Goal: Task Accomplishment & Management: Manage account settings

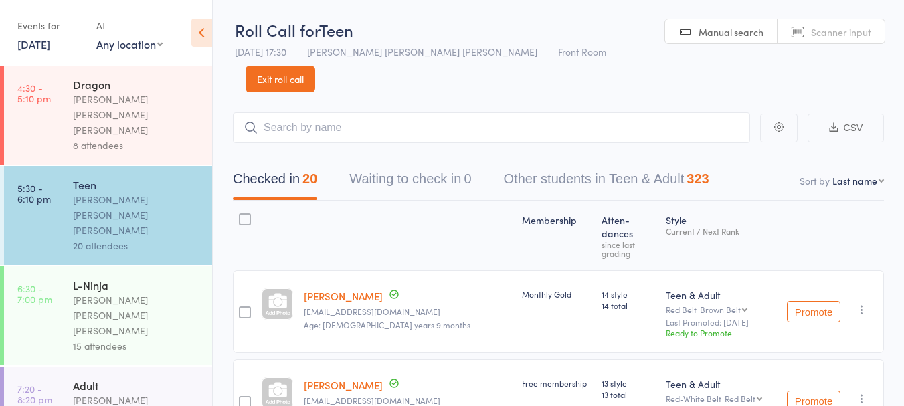
click at [50, 38] on link "[DATE]" at bounding box center [33, 44] width 33 height 15
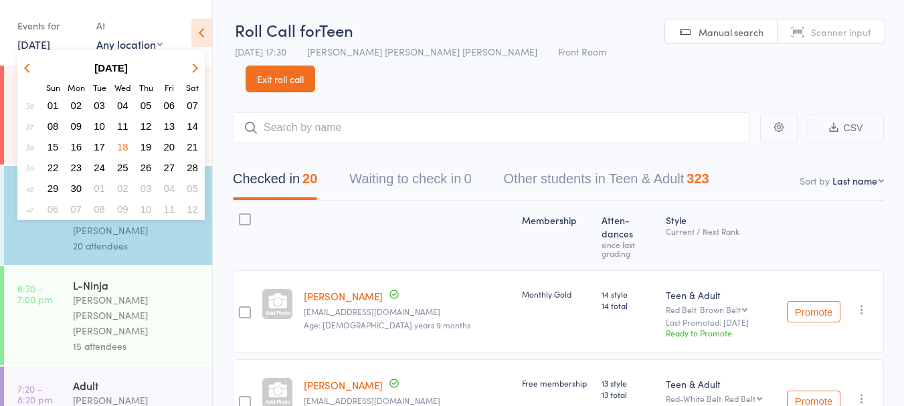
click at [203, 71] on th at bounding box center [192, 67] width 22 height 19
click at [193, 68] on icon "button" at bounding box center [193, 67] width 9 height 9
click at [193, 70] on icon "button" at bounding box center [193, 67] width 9 height 9
click at [192, 68] on icon "button" at bounding box center [193, 67] width 9 height 9
click at [193, 71] on icon "button" at bounding box center [193, 67] width 9 height 9
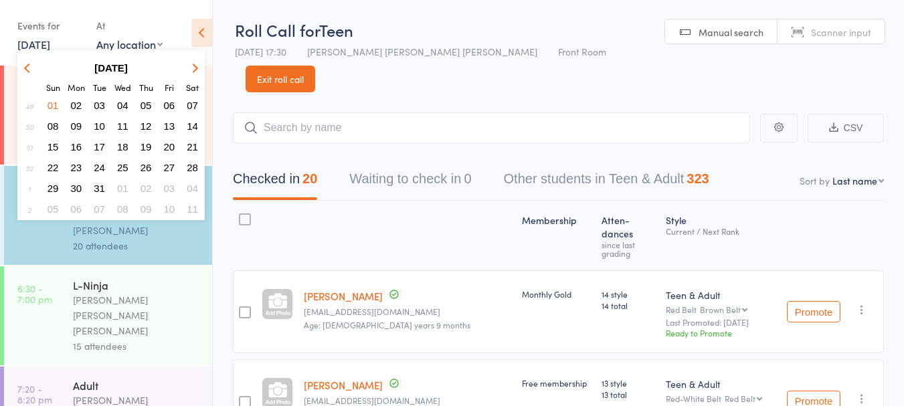
click at [191, 70] on icon "button" at bounding box center [193, 67] width 9 height 9
click at [193, 66] on icon "button" at bounding box center [193, 67] width 9 height 9
click at [193, 68] on icon "button" at bounding box center [193, 67] width 9 height 9
click at [193, 66] on icon "button" at bounding box center [193, 67] width 9 height 9
click at [195, 66] on icon "button" at bounding box center [193, 67] width 9 height 9
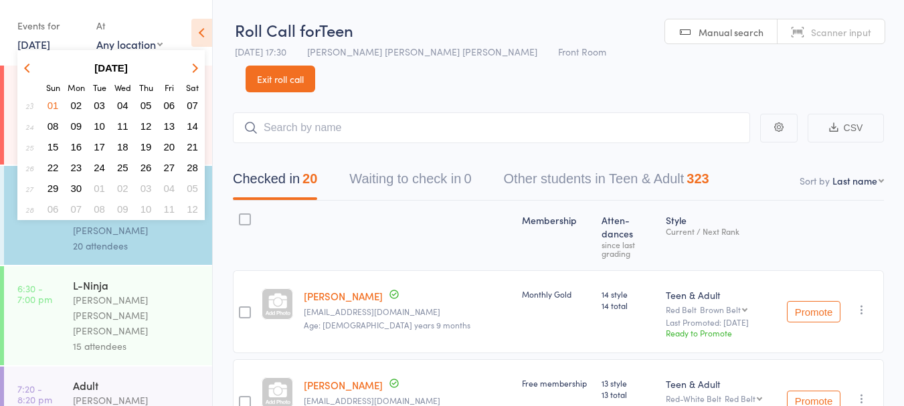
click at [193, 68] on icon "button" at bounding box center [193, 67] width 9 height 9
click at [193, 144] on span "16" at bounding box center [192, 146] width 11 height 11
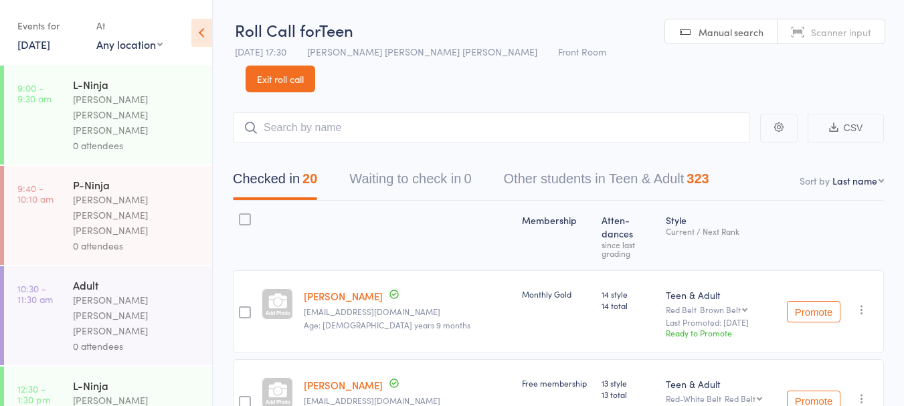
click at [149, 94] on div "[PERSON_NAME] [PERSON_NAME] [PERSON_NAME]" at bounding box center [137, 115] width 128 height 46
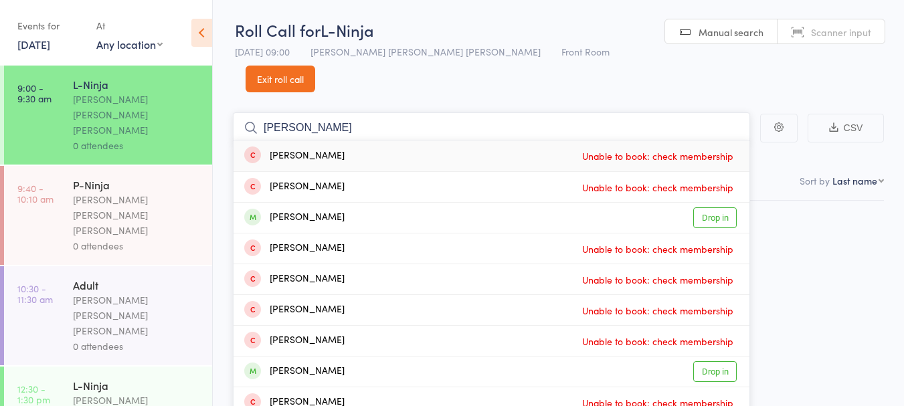
type input "oliver"
click at [369, 203] on div "Oliver Watton Drop in" at bounding box center [492, 218] width 516 height 30
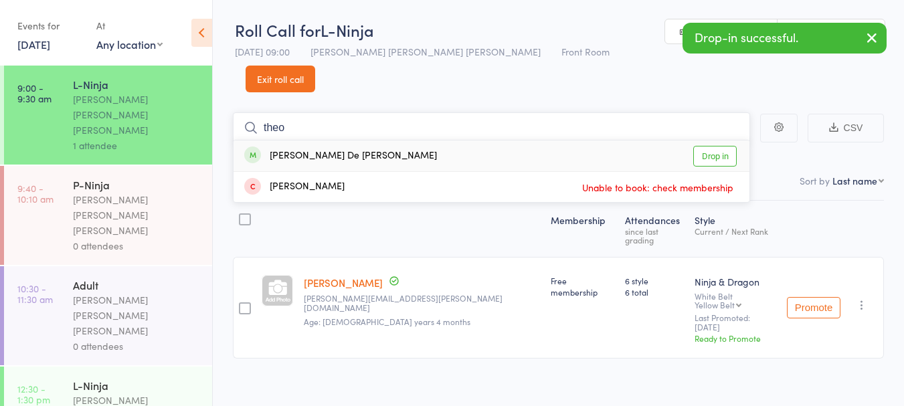
type input "theo"
click at [447, 141] on div "Theodore De Jesus Drop in" at bounding box center [492, 156] width 516 height 31
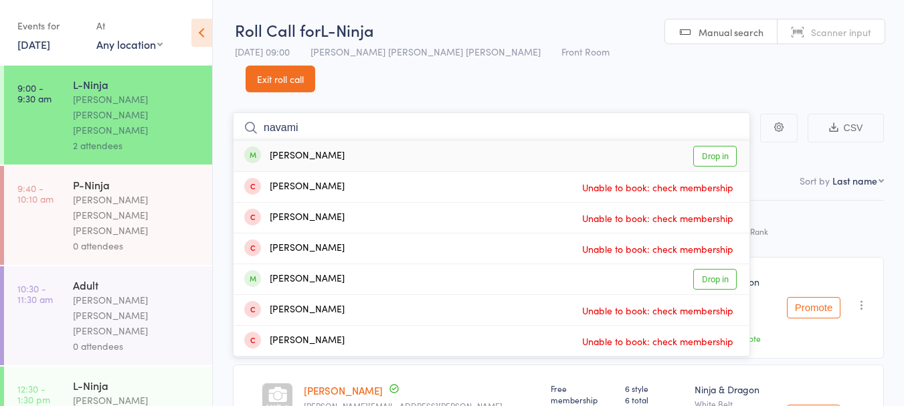
type input "navami"
click at [373, 141] on div "Navami Bhatt Drop in" at bounding box center [492, 156] width 516 height 31
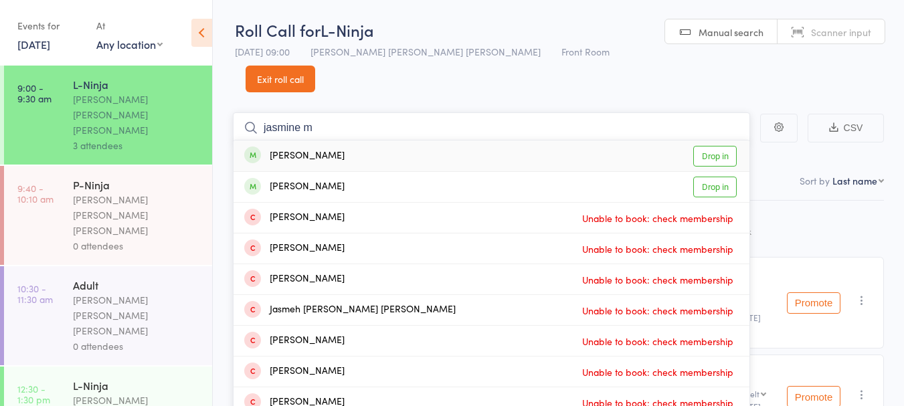
type input "jasmine m"
click at [375, 172] on div "Jasmine Minasyar Drop in" at bounding box center [492, 187] width 516 height 30
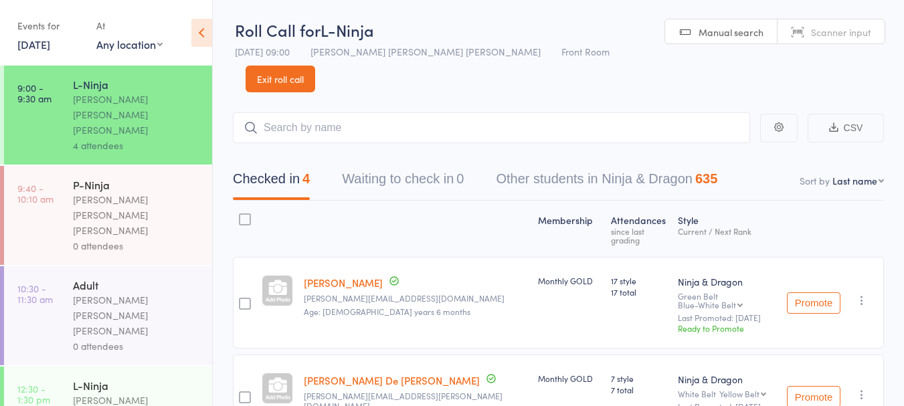
click at [107, 192] on div "[PERSON_NAME] [PERSON_NAME] [PERSON_NAME]" at bounding box center [137, 215] width 128 height 46
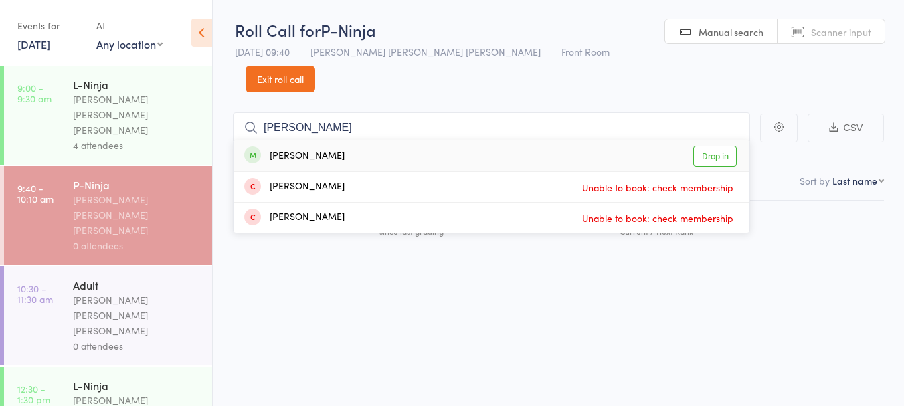
type input "bonnie"
click at [398, 141] on div "Bonnie Hunt Drop in" at bounding box center [492, 156] width 516 height 31
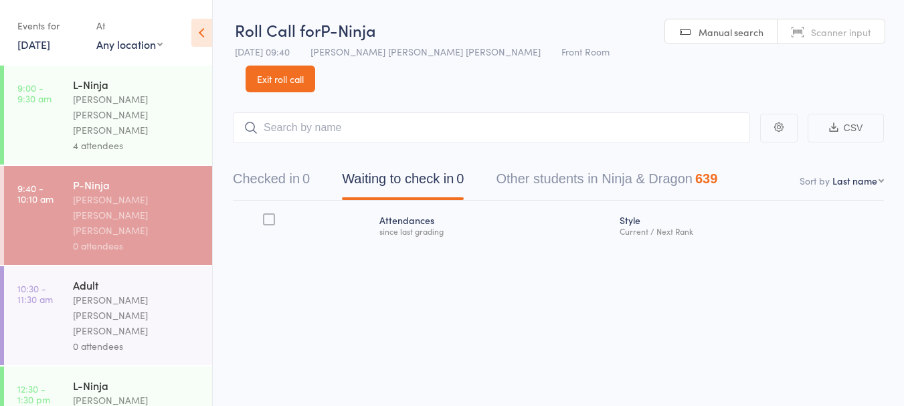
click at [151, 138] on div "4 attendees" at bounding box center [137, 145] width 128 height 15
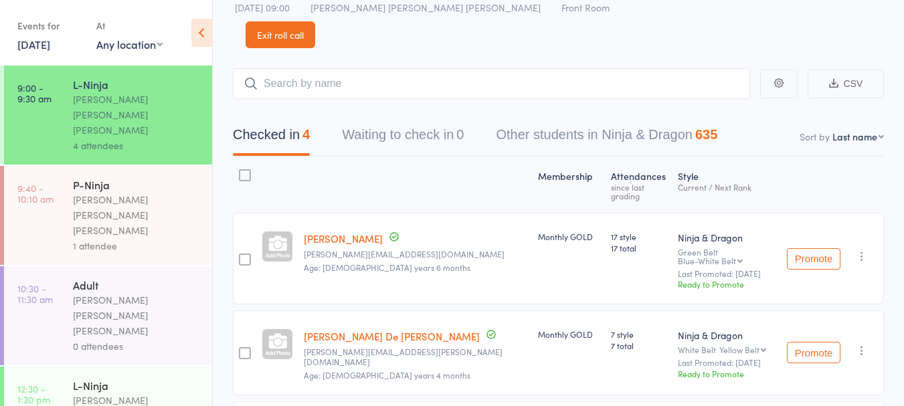
scroll to position [50, 0]
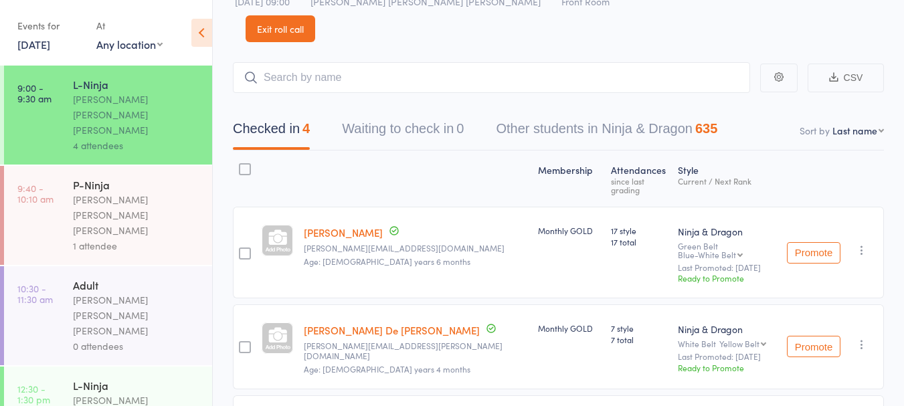
click at [359, 323] on link "[PERSON_NAME] De [PERSON_NAME]" at bounding box center [392, 330] width 176 height 14
click at [338, 226] on link "[PERSON_NAME]" at bounding box center [343, 233] width 79 height 14
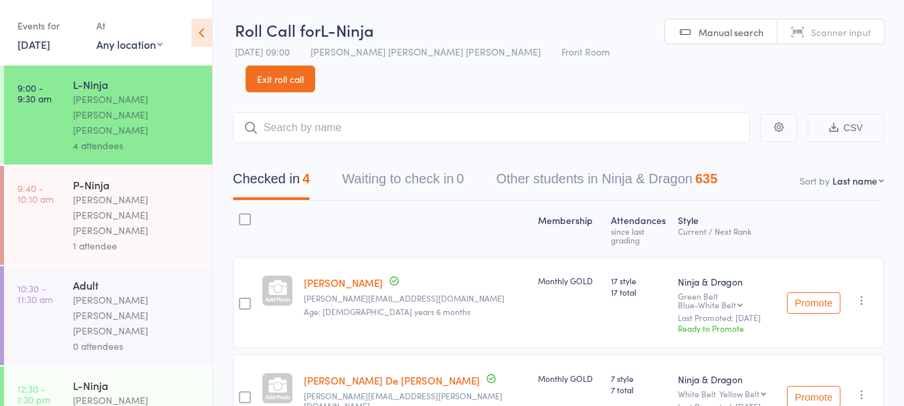
click at [306, 112] on input "search" at bounding box center [491, 127] width 517 height 31
click at [346, 112] on input "search" at bounding box center [491, 127] width 517 height 31
click at [780, 201] on div "Membership Atten­dances since last grading Style Current / Next Rank Navami Bha…" at bounding box center [558, 413] width 651 height 424
click at [50, 47] on link "16 Aug, 2025" at bounding box center [33, 44] width 33 height 15
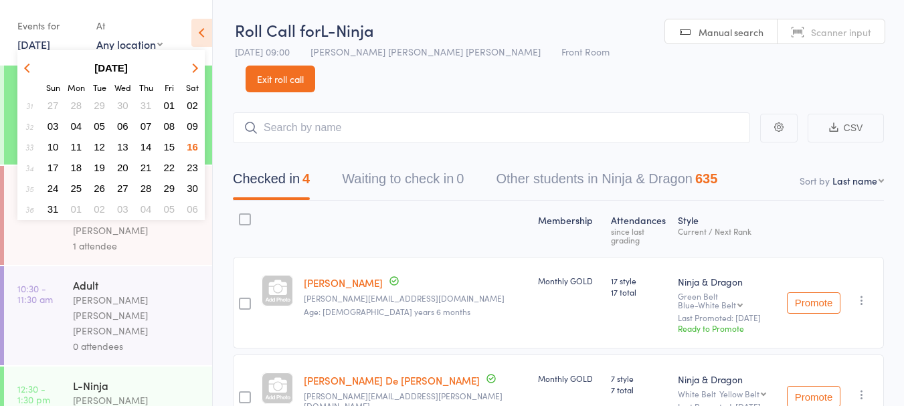
click at [170, 148] on span "15" at bounding box center [169, 146] width 11 height 11
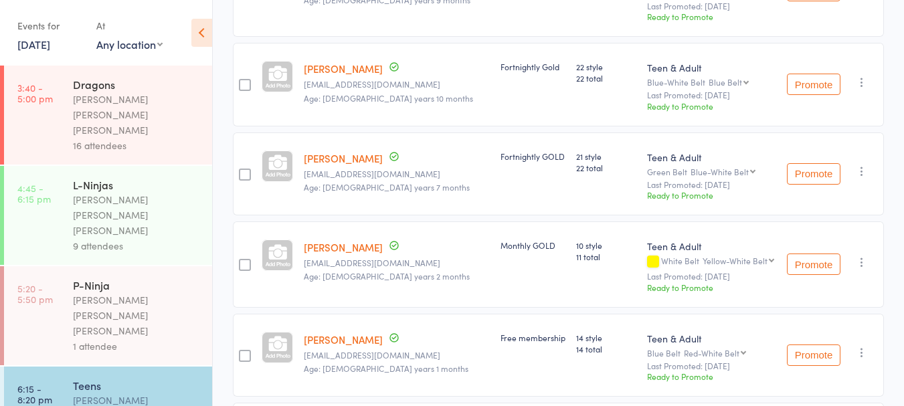
scroll to position [767, 0]
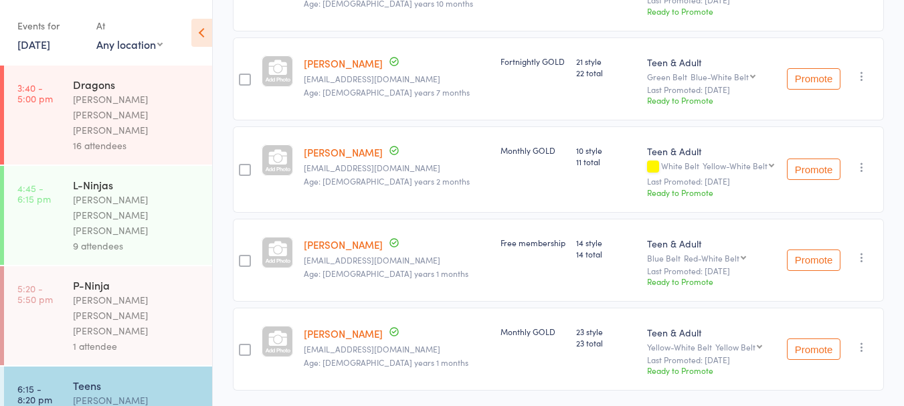
click at [61, 266] on link "5:20 - 5:50 pm P-Ninja Keyvan Castle Hill Mirzai 1 attendee" at bounding box center [108, 315] width 208 height 99
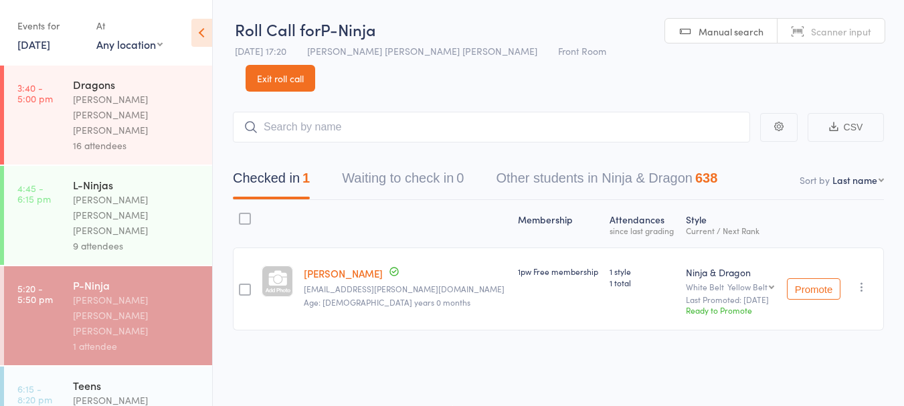
click at [60, 188] on link "4:45 - 6:15 pm L-Ninjas Keyvan Castle Hill Mirzai 9 attendees" at bounding box center [108, 215] width 208 height 99
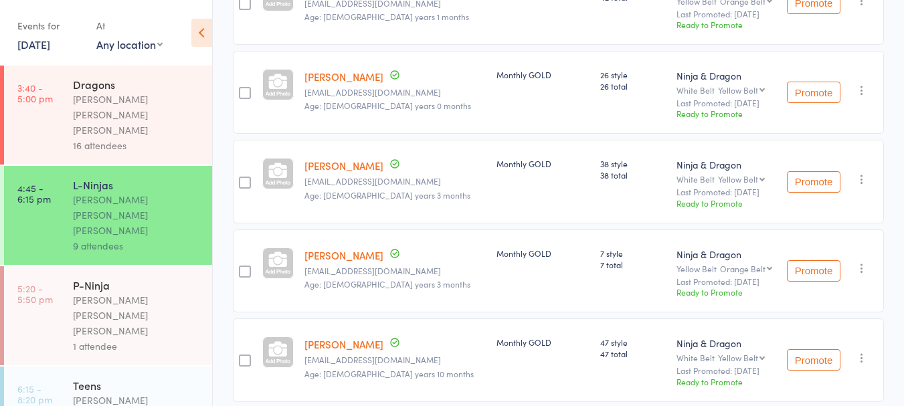
scroll to position [673, 0]
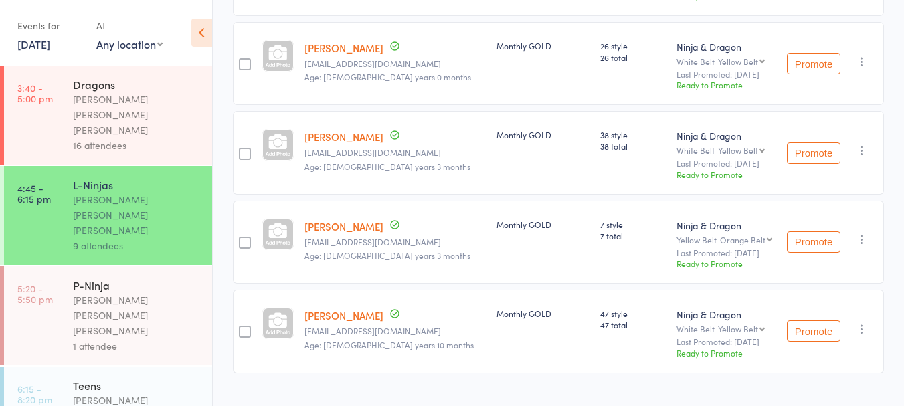
click at [74, 138] on div "16 attendees" at bounding box center [137, 145] width 128 height 15
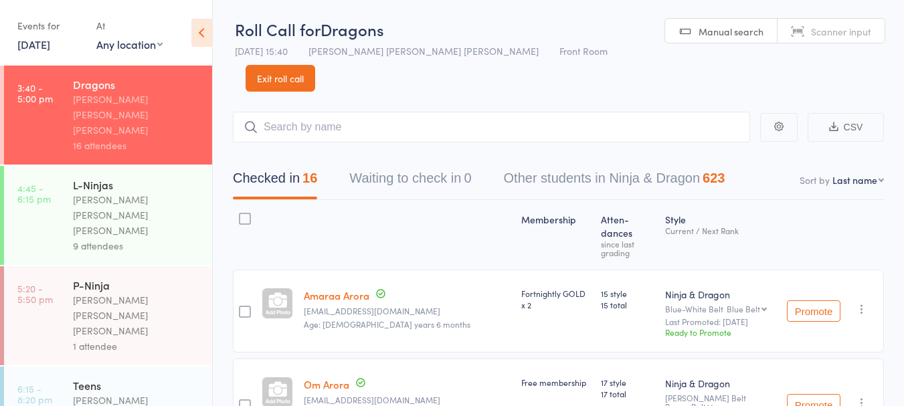
click at [42, 37] on link "15 Aug, 2025" at bounding box center [33, 44] width 33 height 15
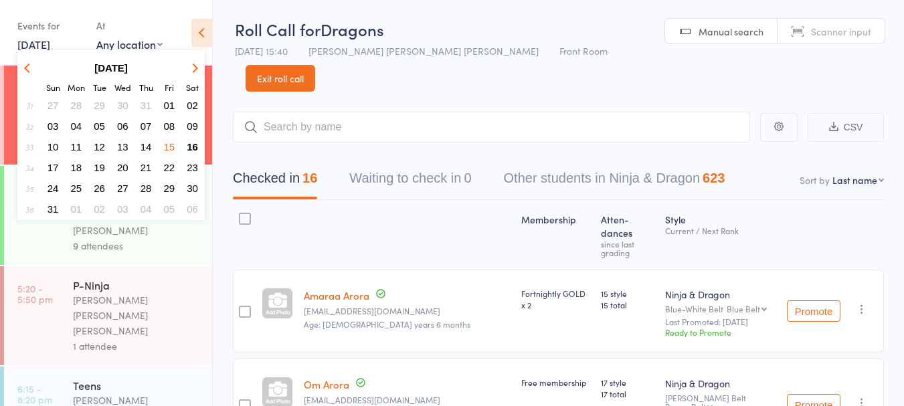
click at [195, 149] on span "16" at bounding box center [192, 146] width 11 height 11
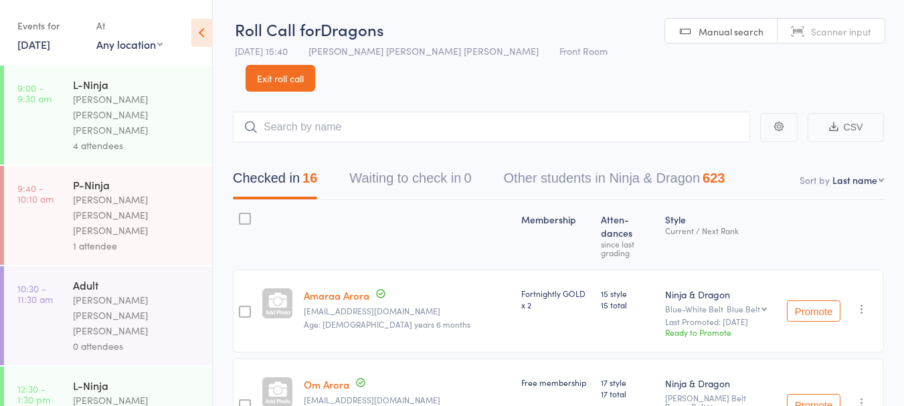
click at [88, 238] on div "1 attendee" at bounding box center [137, 245] width 128 height 15
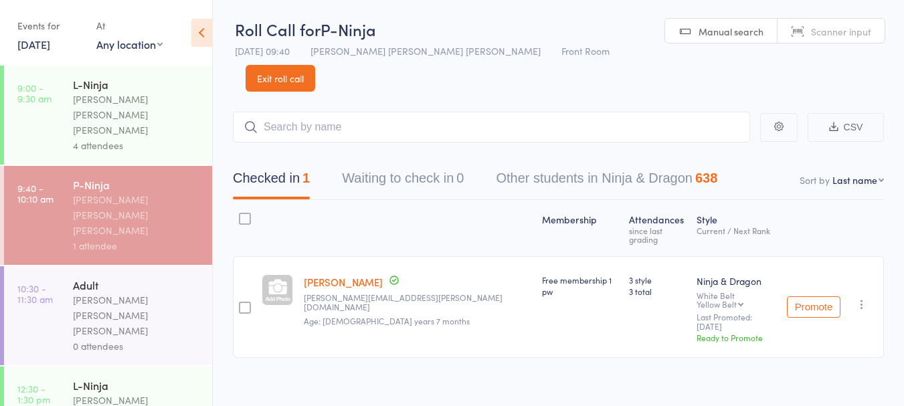
click at [315, 65] on link "Exit roll call" at bounding box center [281, 78] width 70 height 27
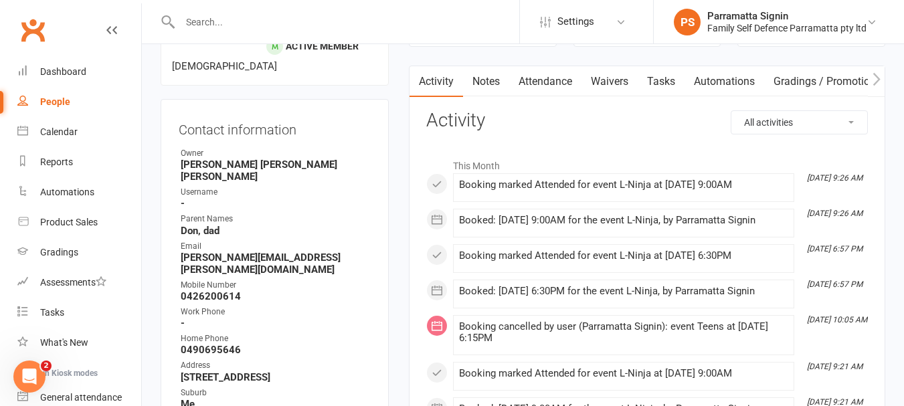
scroll to position [92, 0]
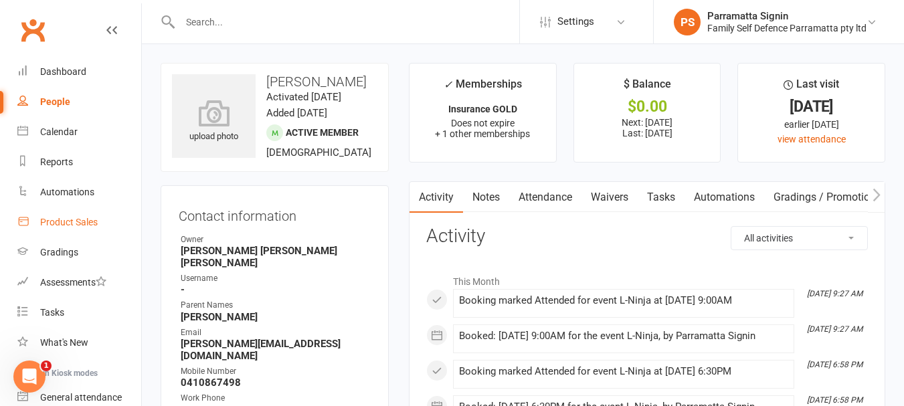
click at [72, 226] on div "Product Sales" at bounding box center [69, 222] width 58 height 11
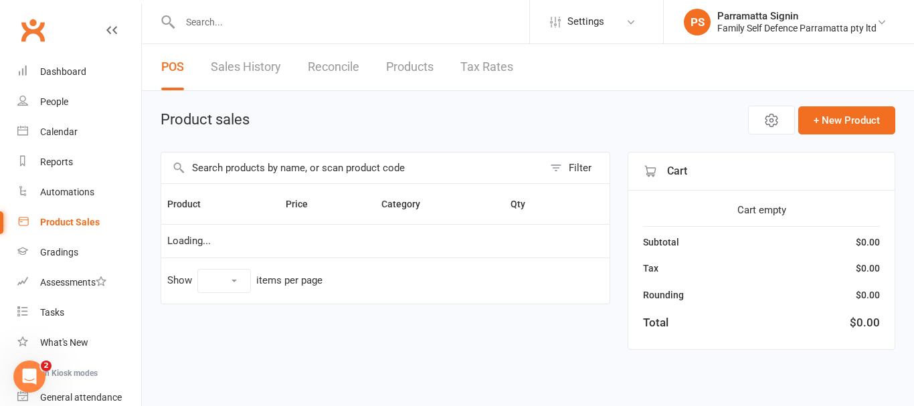
select select "10"
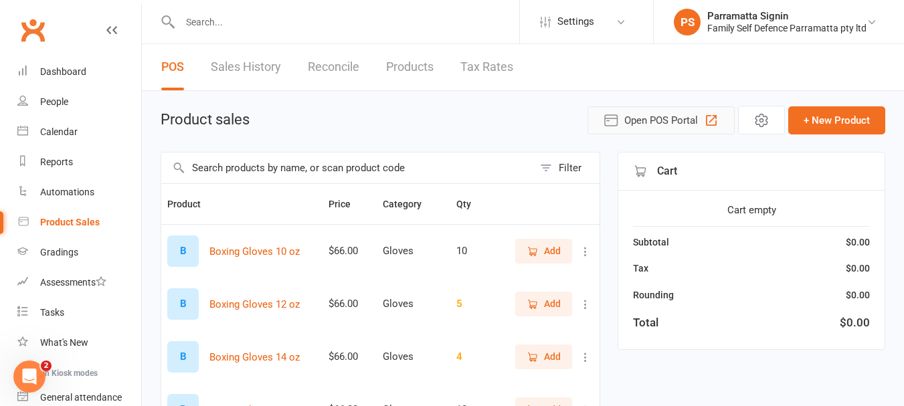
click at [654, 116] on span "Open POS Portal" at bounding box center [661, 120] width 74 height 16
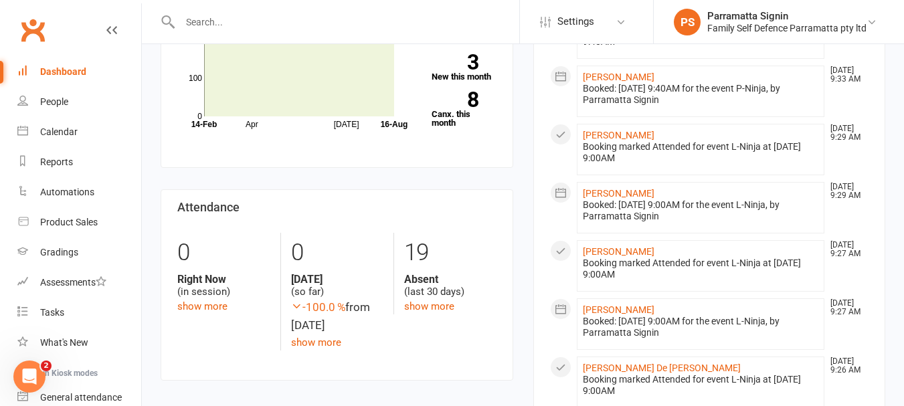
scroll to position [537, 0]
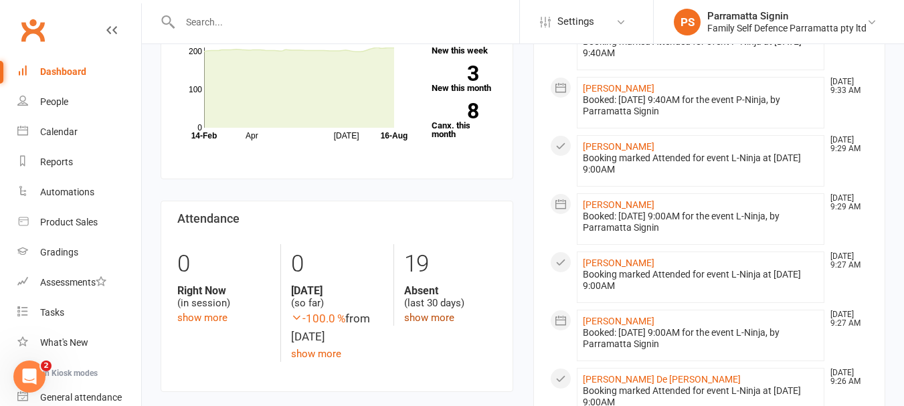
click at [431, 312] on link "show more" at bounding box center [429, 318] width 50 height 12
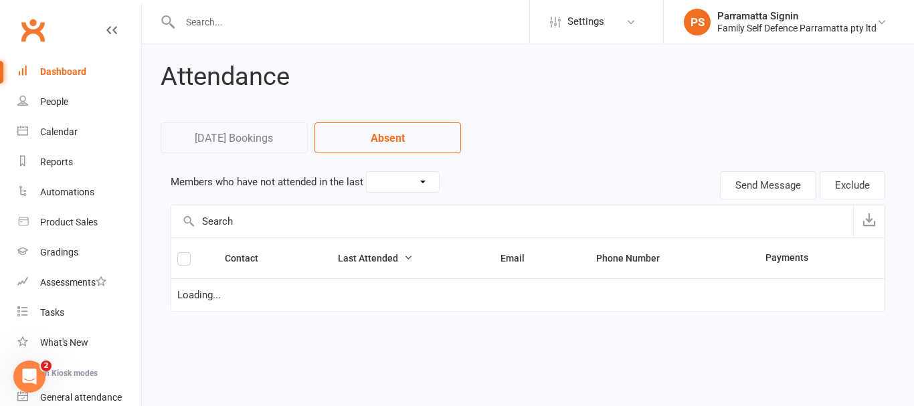
select select "30"
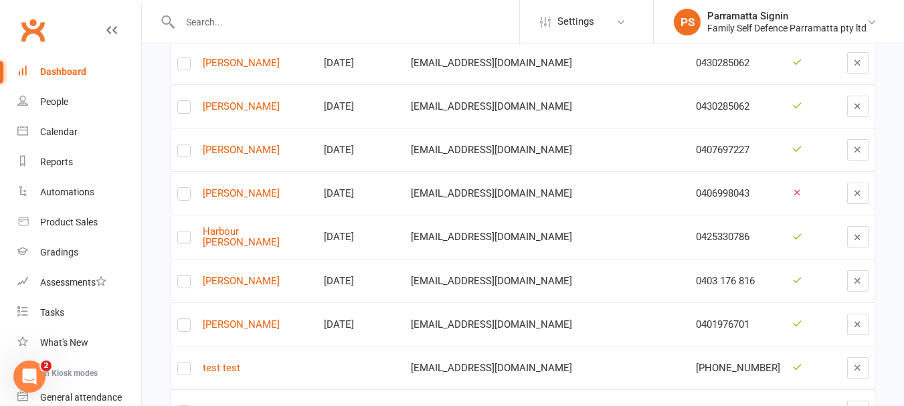
scroll to position [737, 0]
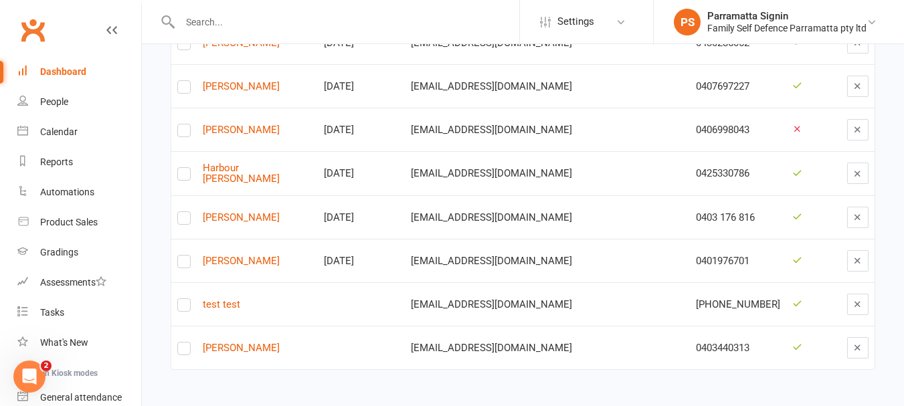
click at [58, 78] on link "Dashboard" at bounding box center [79, 72] width 124 height 30
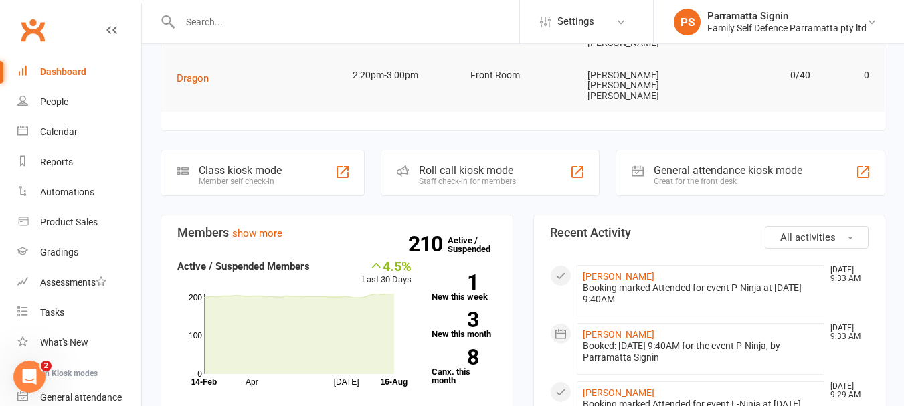
scroll to position [286, 0]
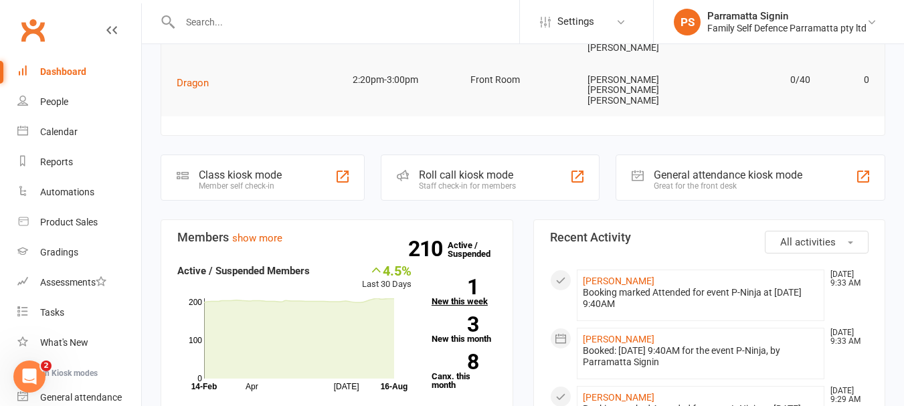
click at [466, 277] on strong "1" at bounding box center [455, 287] width 47 height 20
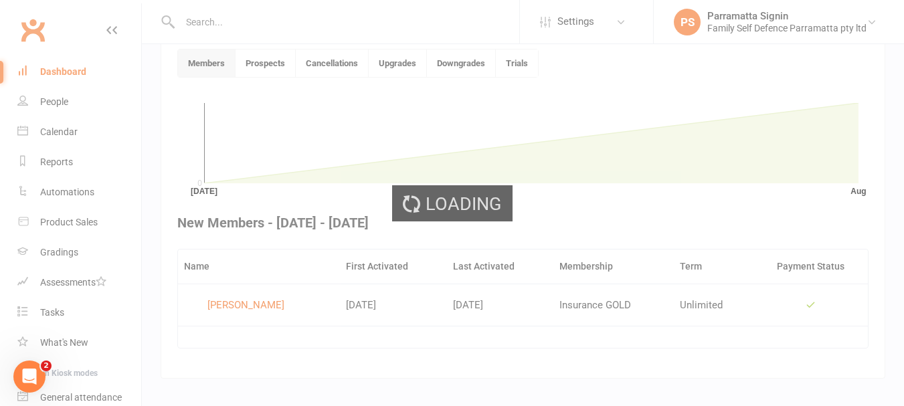
scroll to position [365, 0]
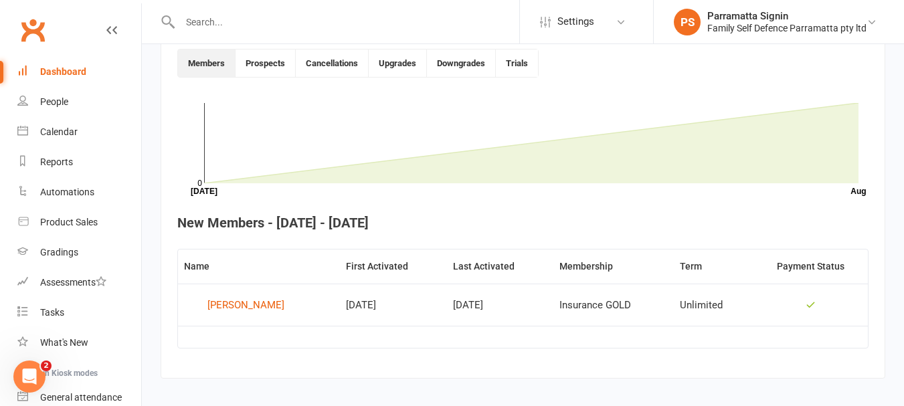
click at [62, 70] on div "Dashboard" at bounding box center [63, 71] width 46 height 11
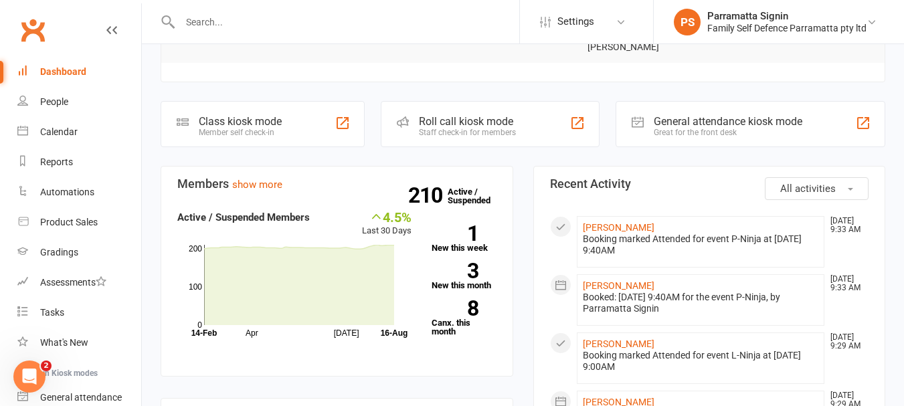
scroll to position [341, 0]
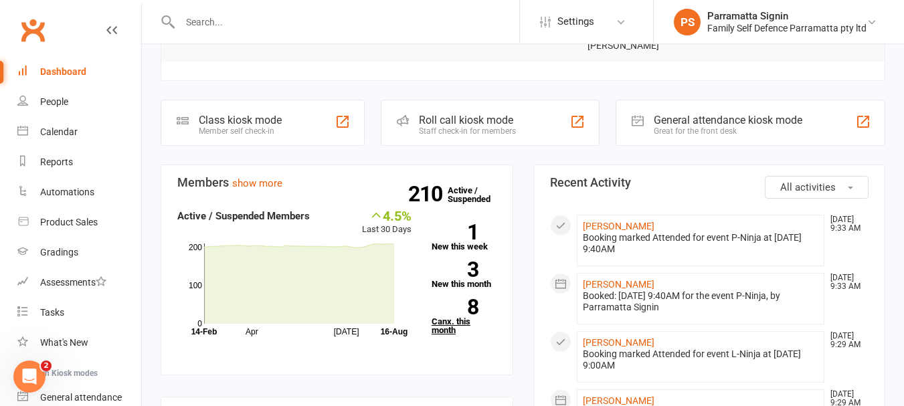
click at [450, 299] on link "8 Canx. this month" at bounding box center [464, 316] width 65 height 35
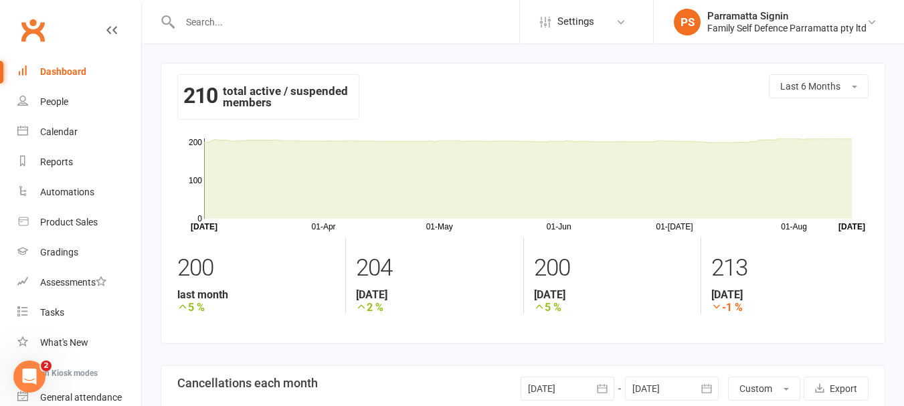
click at [70, 81] on link "Dashboard" at bounding box center [79, 72] width 124 height 30
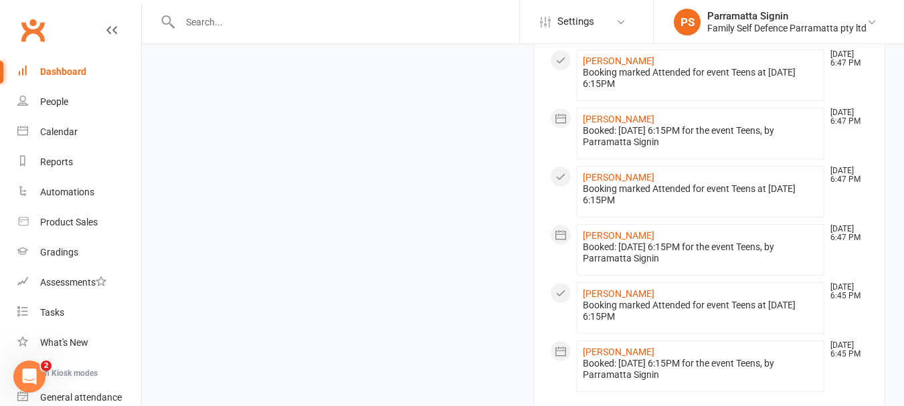
scroll to position [1322, 0]
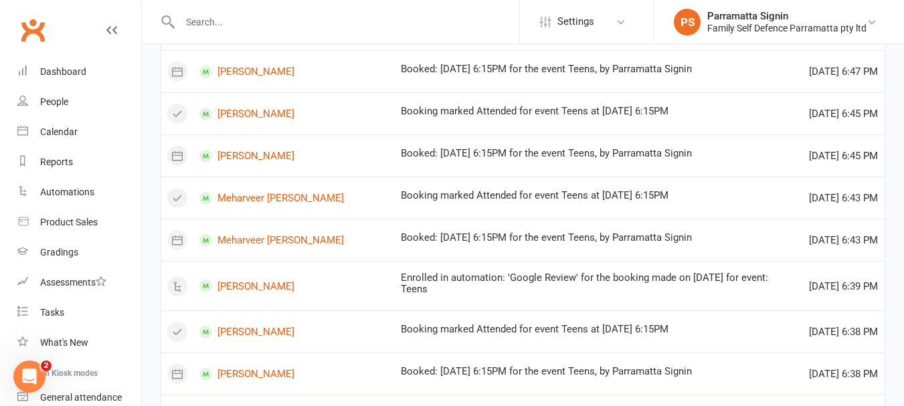
scroll to position [892, 0]
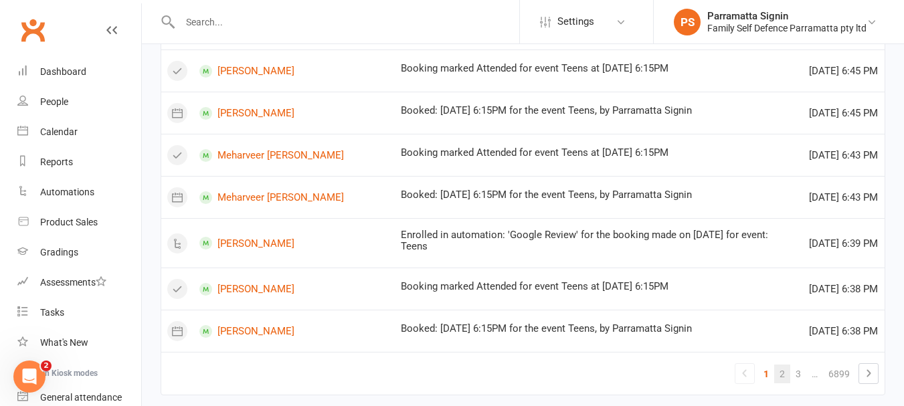
click at [782, 365] on link "2" at bounding box center [782, 374] width 16 height 19
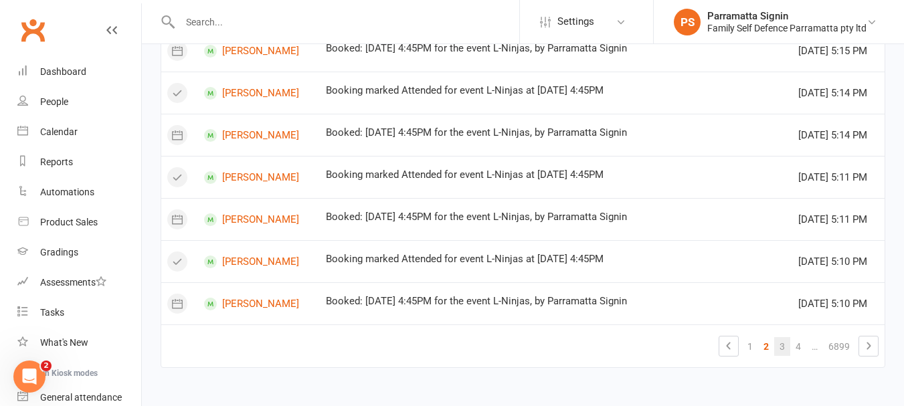
click at [782, 351] on link "3" at bounding box center [782, 346] width 16 height 19
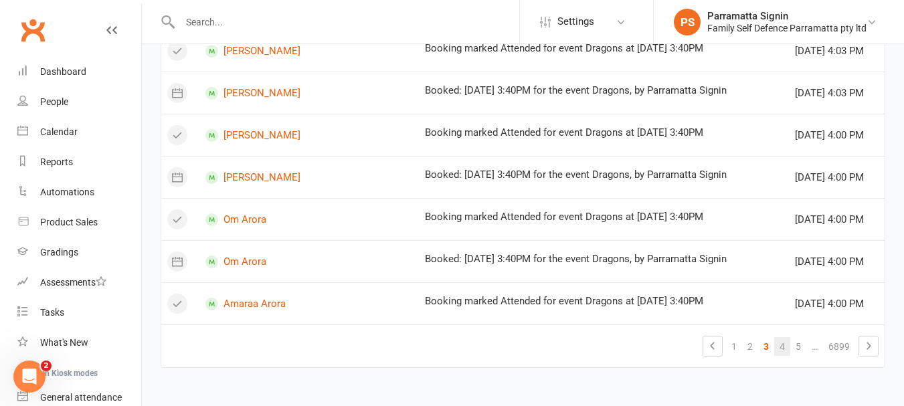
click at [782, 346] on link "4" at bounding box center [782, 346] width 16 height 19
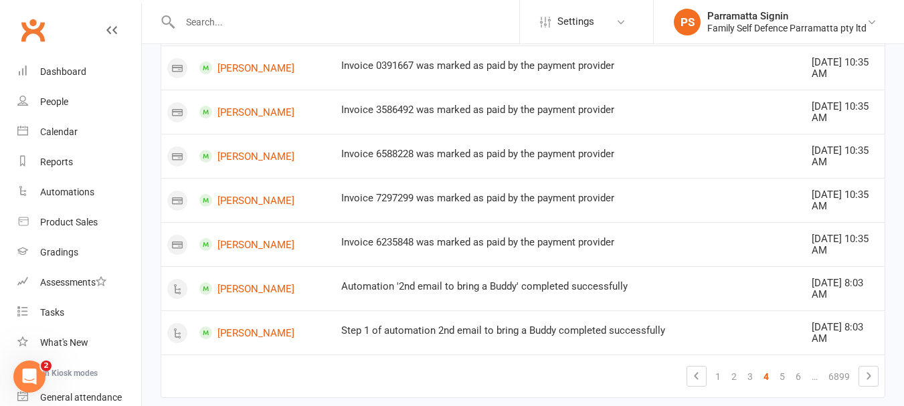
scroll to position [966, 0]
click at [784, 367] on link "5" at bounding box center [782, 376] width 16 height 19
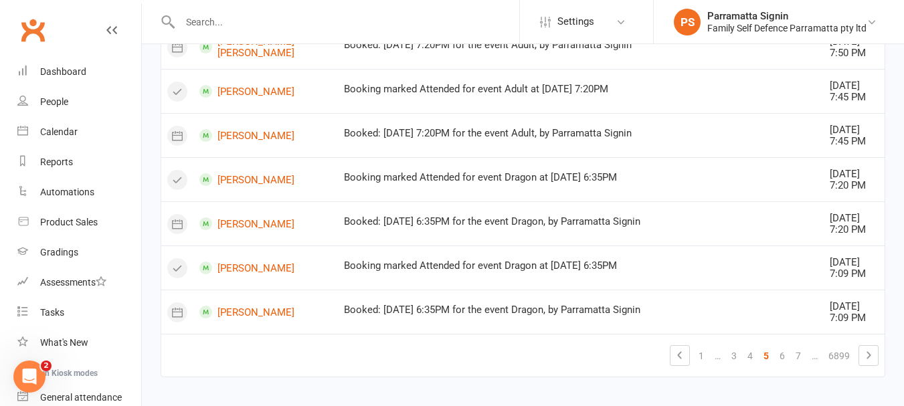
scroll to position [1174, 0]
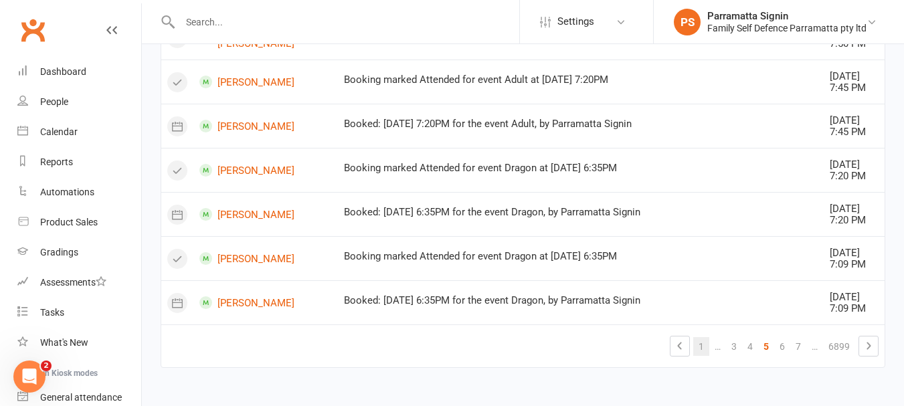
click at [701, 351] on link "1" at bounding box center [701, 346] width 16 height 19
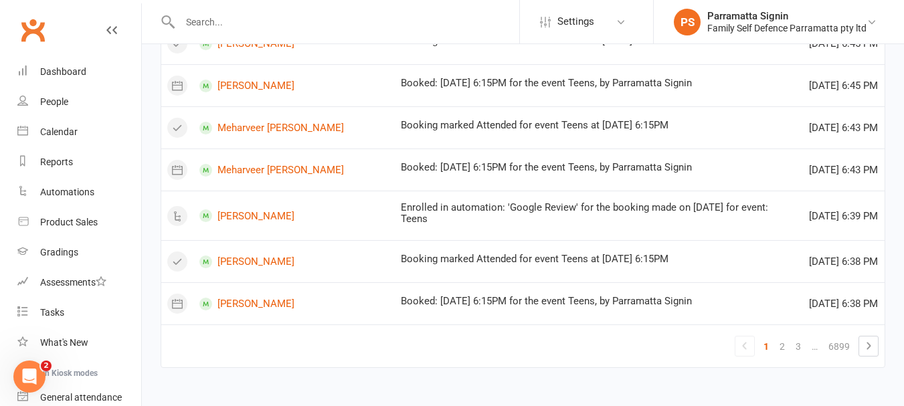
scroll to position [892, 0]
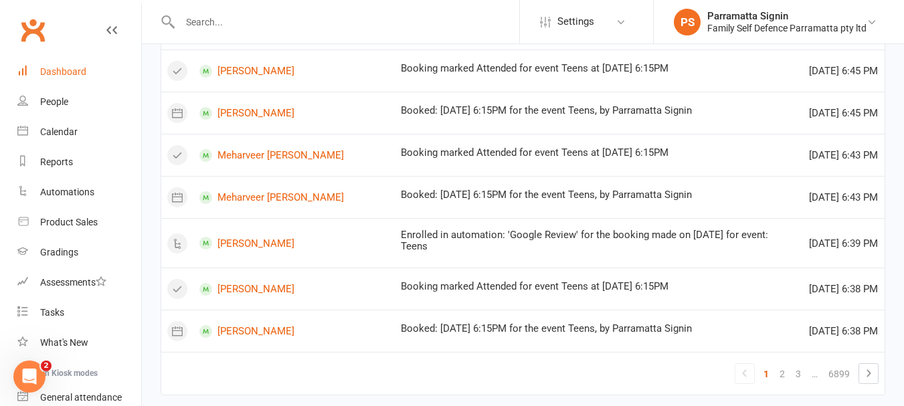
click at [64, 80] on link "Dashboard" at bounding box center [79, 72] width 124 height 30
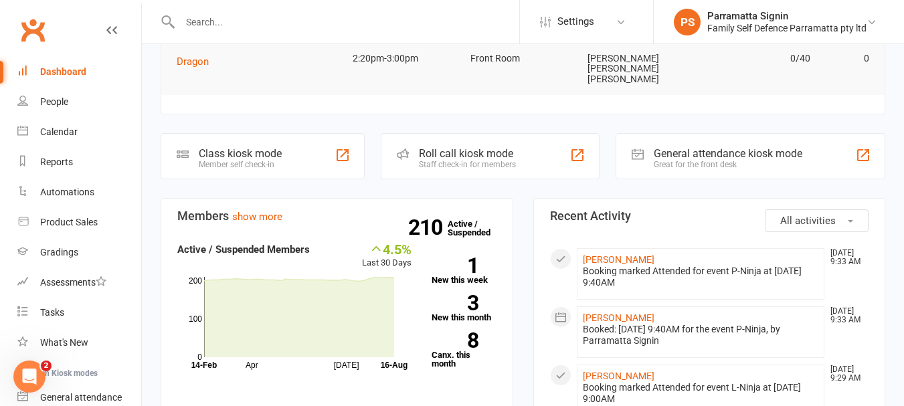
scroll to position [283, 0]
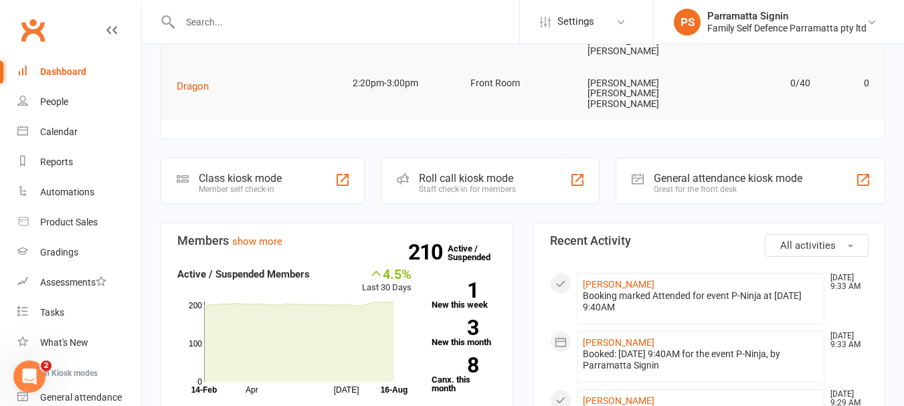
click at [464, 185] on div "Staff check-in for members" at bounding box center [467, 189] width 97 height 9
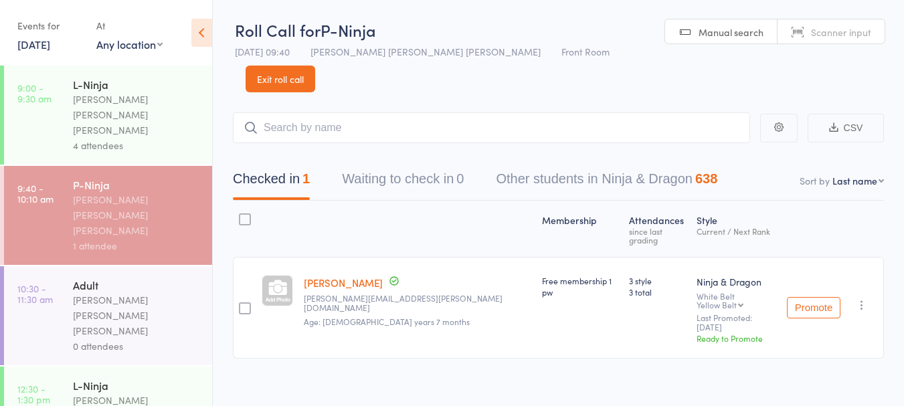
click at [50, 48] on link "16 Aug, 2025" at bounding box center [33, 44] width 33 height 15
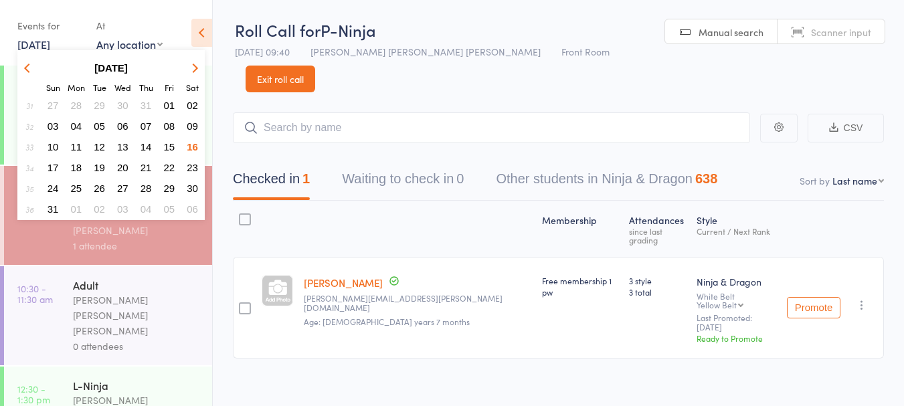
click at [175, 152] on span "15" at bounding box center [169, 146] width 11 height 11
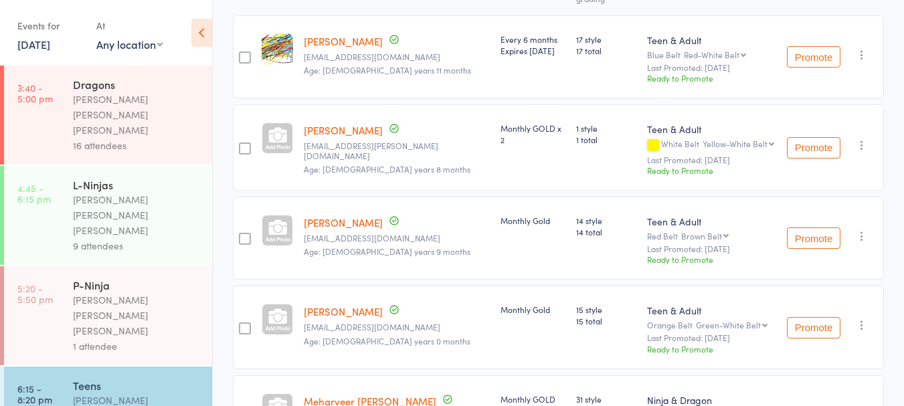
scroll to position [258, 0]
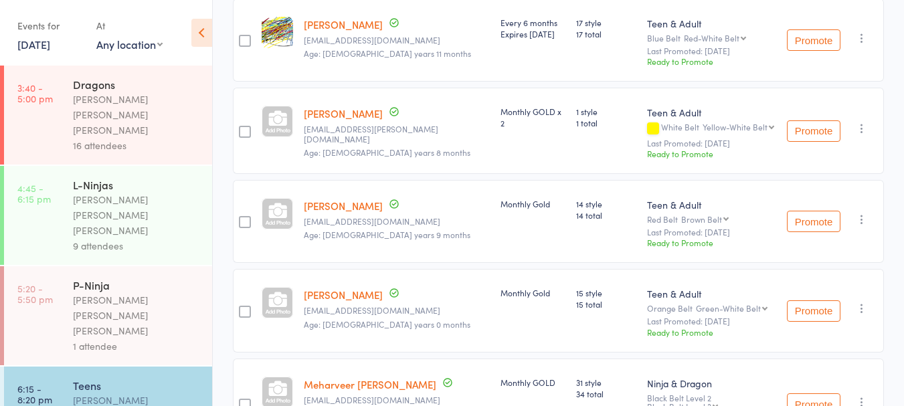
click at [353, 319] on span "Age: 14 years 0 months" at bounding box center [387, 324] width 167 height 11
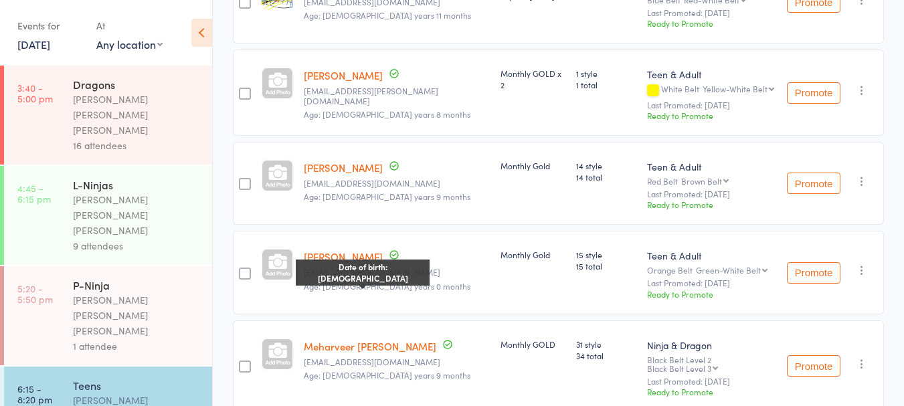
scroll to position [324, 0]
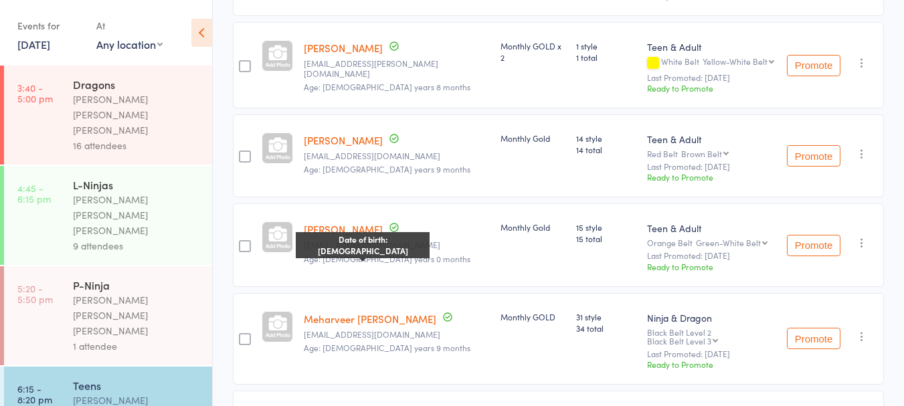
click at [898, 304] on main "CSV Checked in 10 Waiting to check in 0 Other students in Teen & Adult 334 Sort…" at bounding box center [558, 330] width 691 height 1125
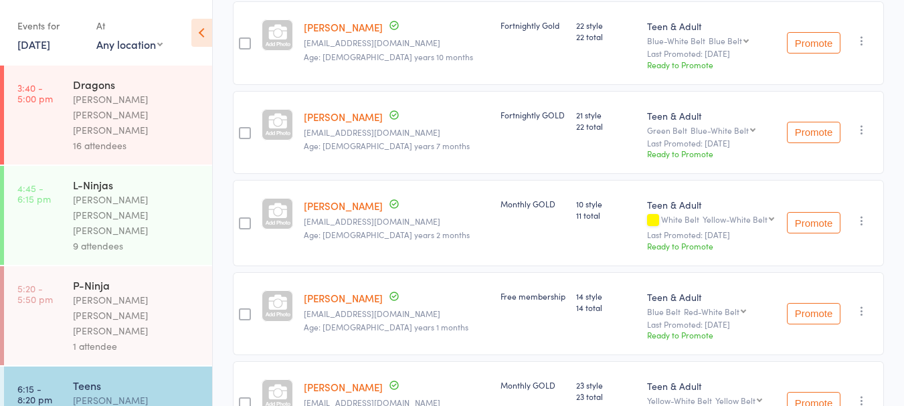
scroll to position [711, 0]
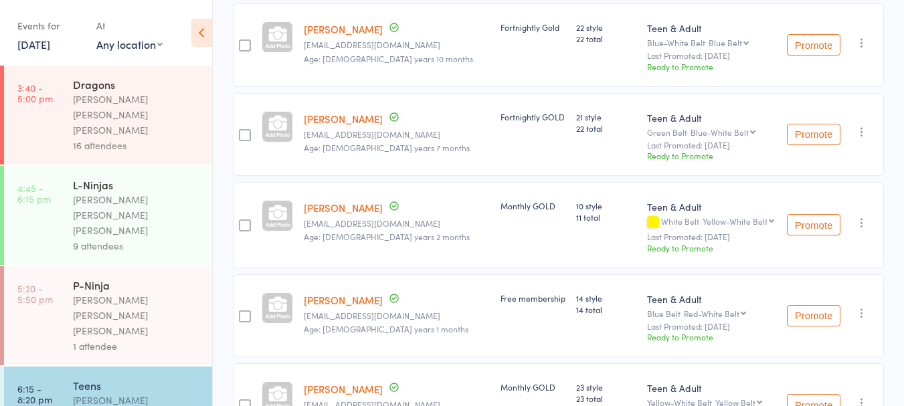
click at [50, 51] on link "15 Aug, 2025" at bounding box center [33, 44] width 33 height 15
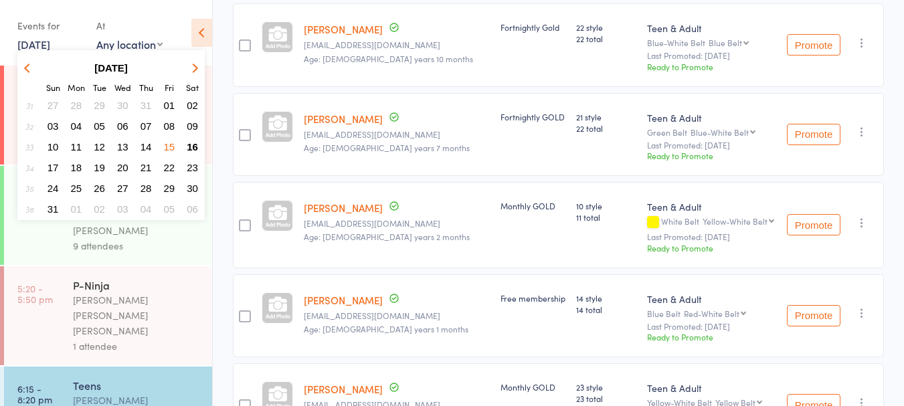
click at [193, 145] on span "16" at bounding box center [192, 146] width 11 height 11
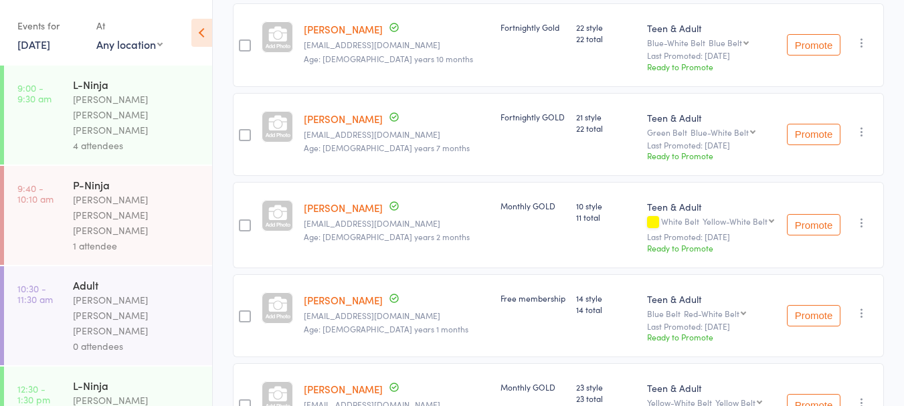
click at [101, 339] on div "0 attendees" at bounding box center [137, 346] width 128 height 15
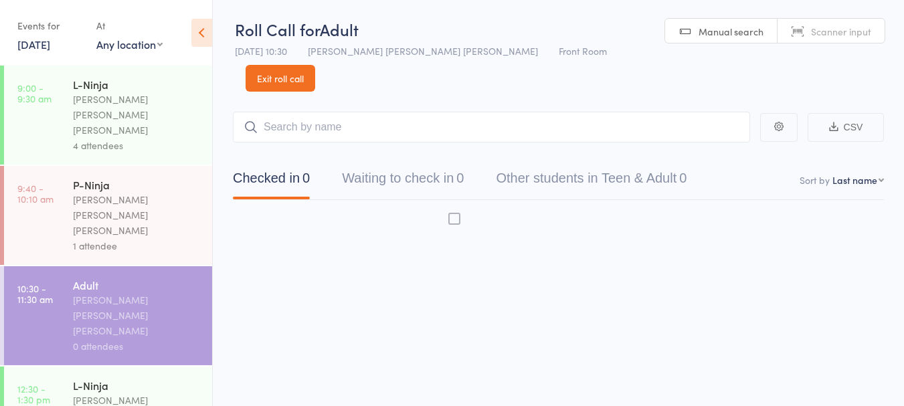
scroll to position [1, 0]
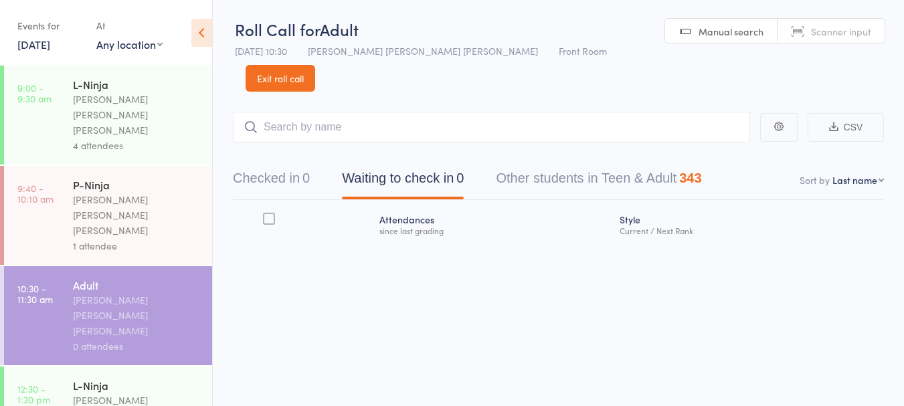
click at [301, 164] on button "Checked in 0" at bounding box center [271, 181] width 77 height 35
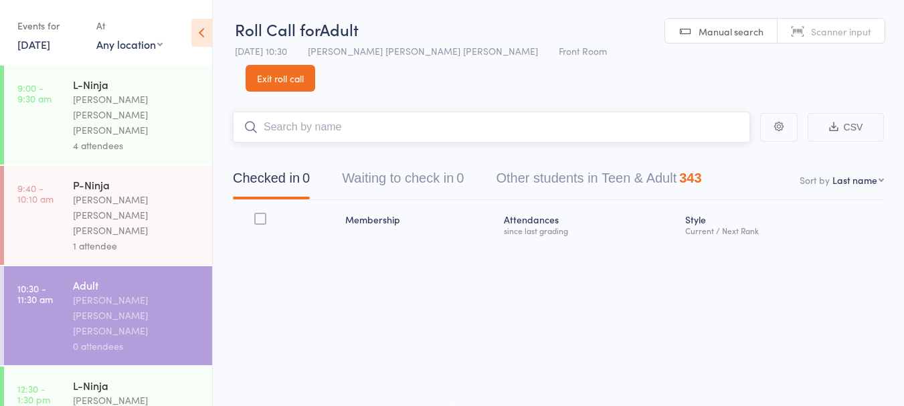
click at [352, 112] on input "search" at bounding box center [491, 127] width 517 height 31
click at [159, 177] on div "P-Ninja" at bounding box center [137, 184] width 128 height 15
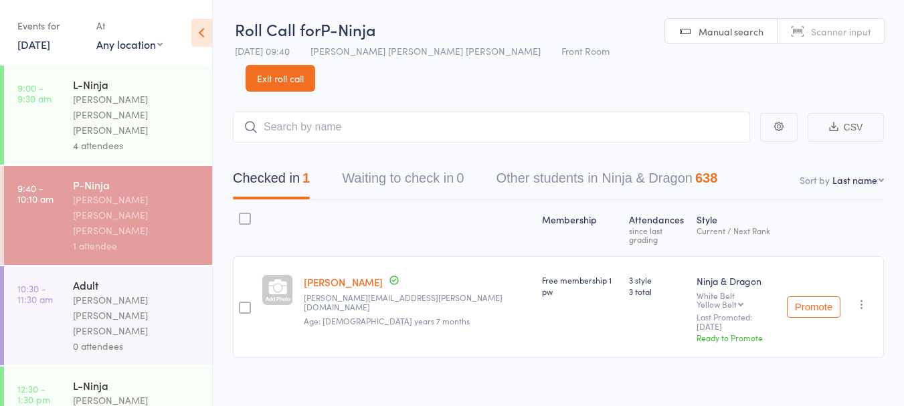
click at [142, 138] on div "4 attendees" at bounding box center [137, 145] width 128 height 15
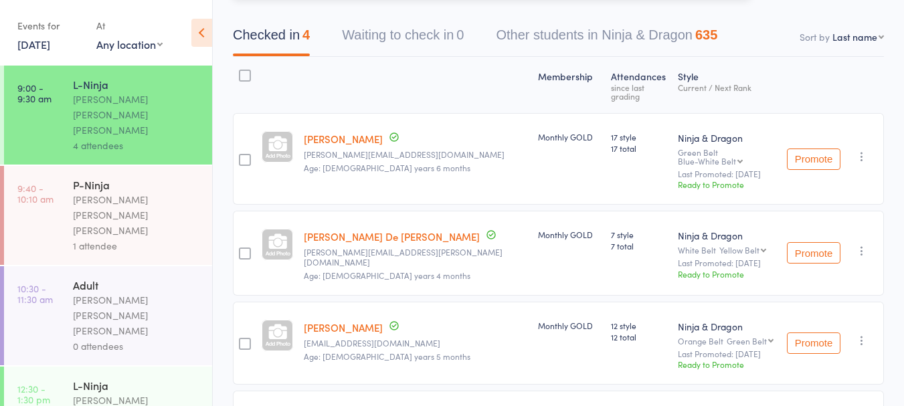
scroll to position [183, 0]
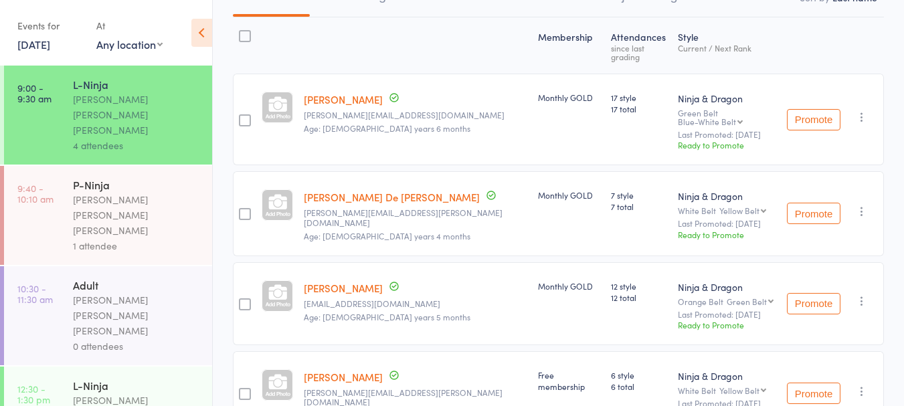
click at [135, 192] on div "[PERSON_NAME] [PERSON_NAME] [PERSON_NAME]" at bounding box center [137, 215] width 128 height 46
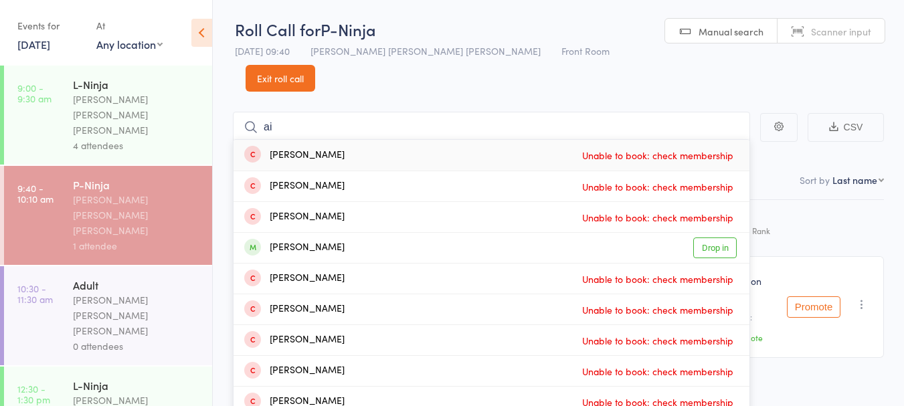
type input "a"
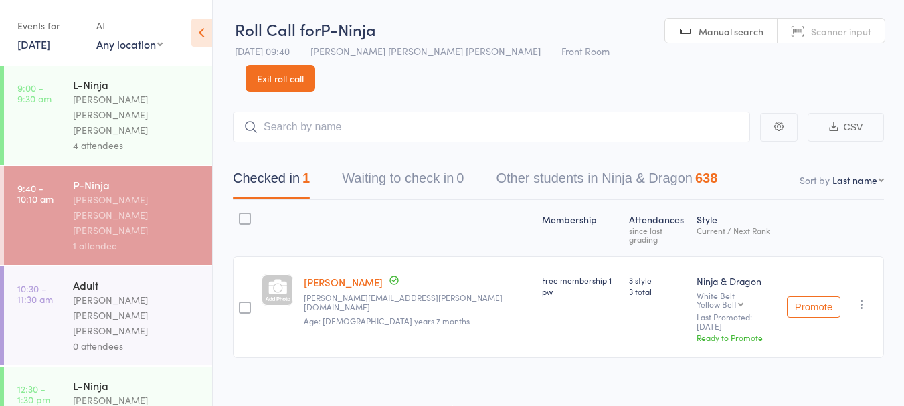
click at [365, 275] on link "[PERSON_NAME]" at bounding box center [343, 282] width 79 height 14
click at [35, 41] on link "16 Aug, 2025" at bounding box center [33, 44] width 33 height 15
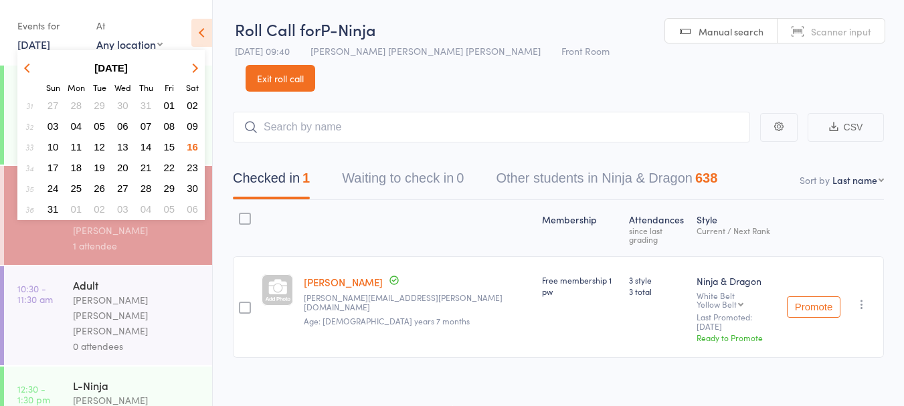
click at [194, 126] on span "09" at bounding box center [192, 125] width 11 height 11
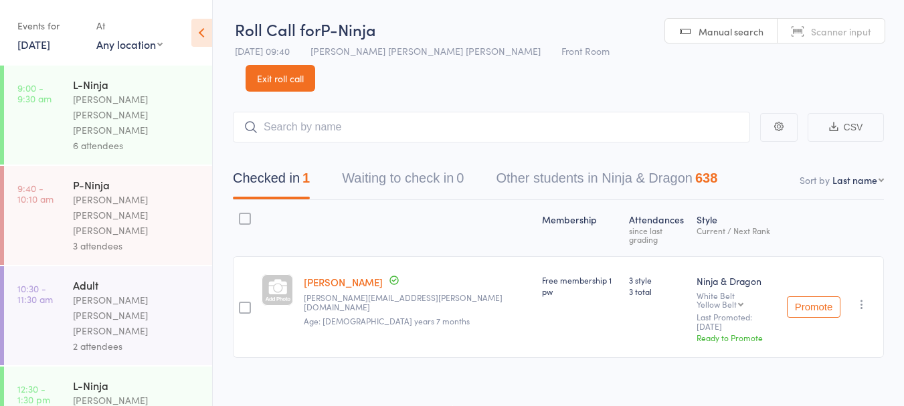
click at [46, 41] on link "9 Aug, 2025" at bounding box center [33, 44] width 33 height 15
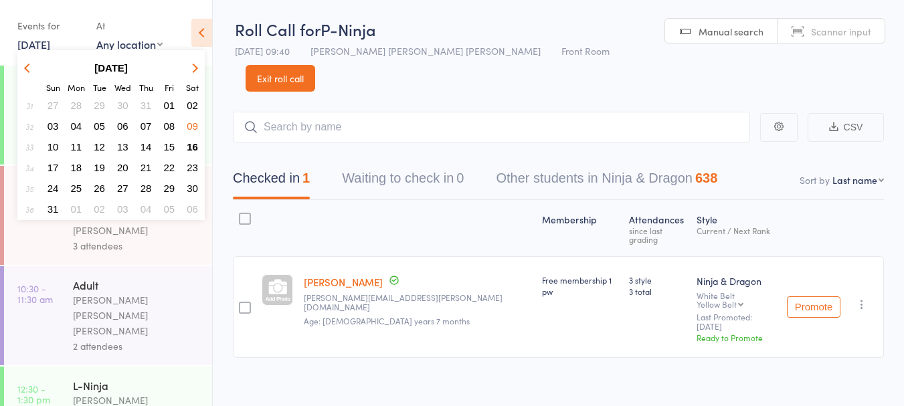
click at [192, 147] on span "16" at bounding box center [192, 146] width 11 height 11
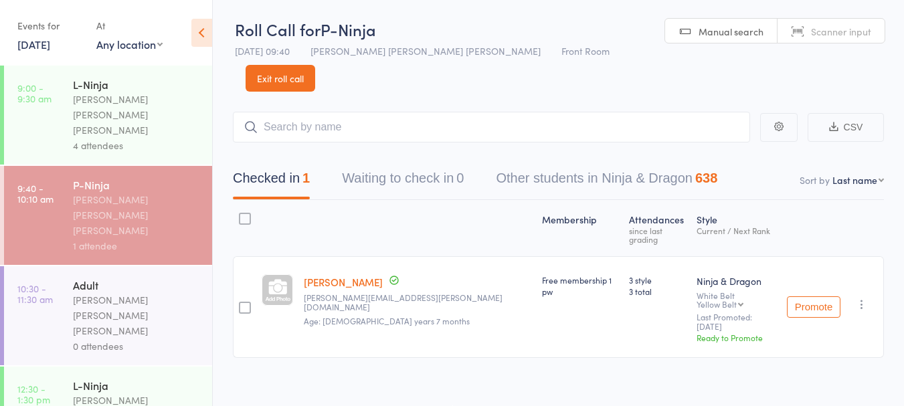
click at [171, 192] on div "[PERSON_NAME] [PERSON_NAME] [PERSON_NAME]" at bounding box center [137, 215] width 128 height 46
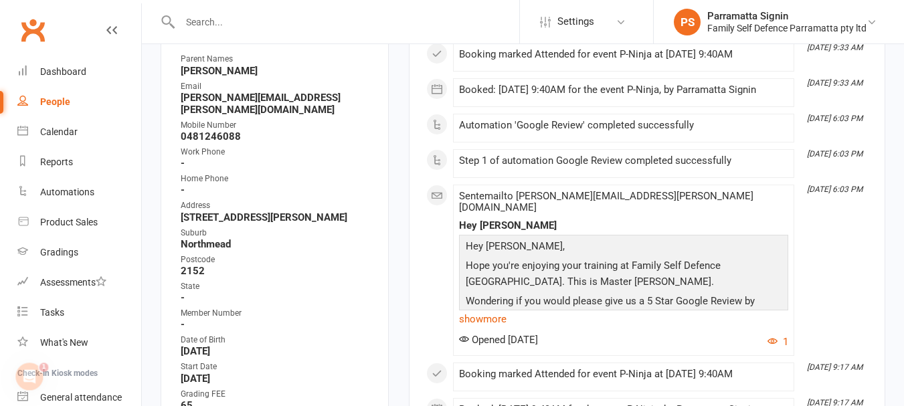
scroll to position [261, 0]
